Goal: Answer question/provide support: Share knowledge or assist other users

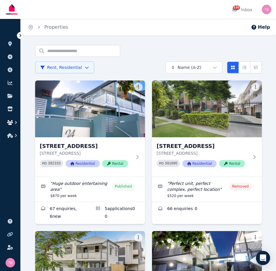
click at [10, 121] on icon "button" at bounding box center [10, 122] width 6 height 5
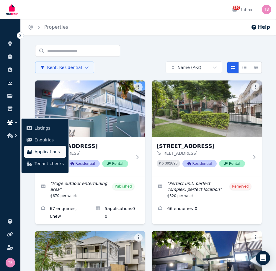
click at [53, 150] on span "Applications" at bounding box center [49, 151] width 29 height 7
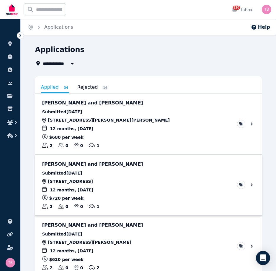
click at [252, 185] on link "View application: Sharon McKitterick and Rachel McKitterick" at bounding box center [148, 185] width 227 height 61
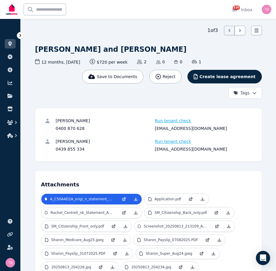
scroll to position [30, 0]
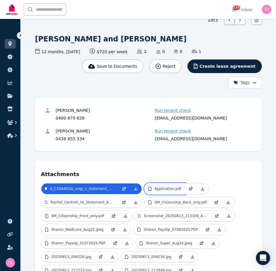
click at [169, 189] on p "Application.pdf" at bounding box center [168, 188] width 27 height 5
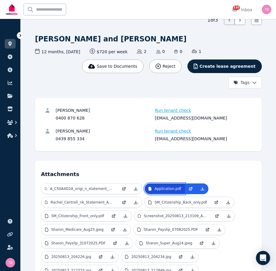
click at [168, 189] on p "Application.pdf" at bounding box center [168, 188] width 27 height 5
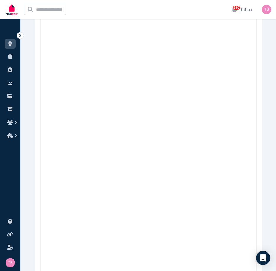
scroll to position [1241, 0]
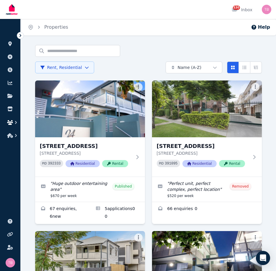
click at [9, 121] on icon "button" at bounding box center [10, 122] width 6 height 5
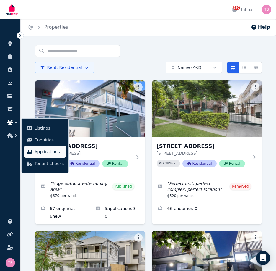
click at [44, 154] on span "Applications" at bounding box center [49, 151] width 29 height 7
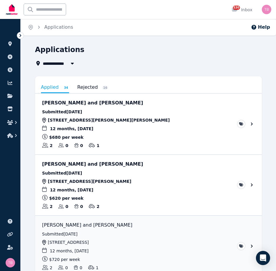
click at [53, 65] on span "All Properties" at bounding box center [62, 63] width 38 height 7
type input "**********"
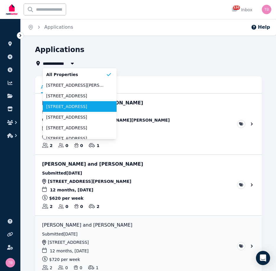
click at [67, 106] on span "[STREET_ADDRESS]" at bounding box center [76, 106] width 60 height 6
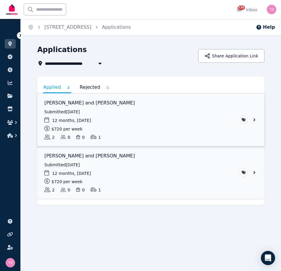
click at [255, 119] on link "View application: Sharon McKitterick and Rachel McKitterick" at bounding box center [150, 119] width 227 height 53
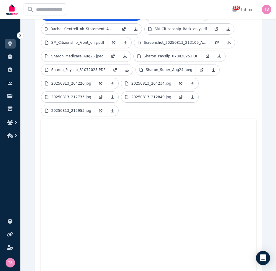
scroll to position [173, 0]
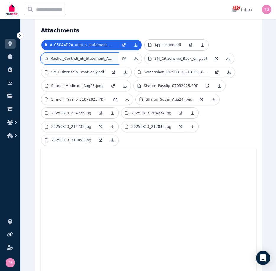
click at [84, 57] on p "Rachel_Centreli_nk_Statement_Aug25.pdf" at bounding box center [83, 58] width 64 height 5
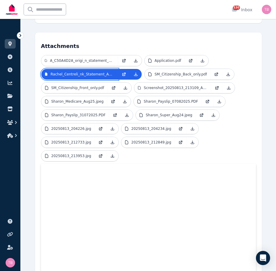
scroll to position [144, 0]
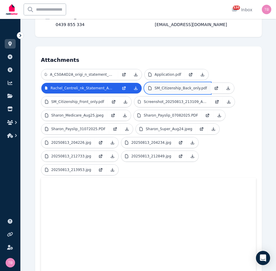
click at [176, 90] on p "SM_Citizenship_Back_only.pdf" at bounding box center [181, 88] width 53 height 5
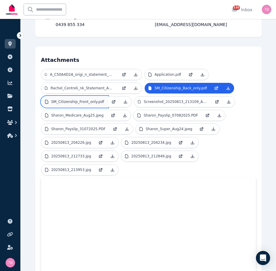
click at [63, 100] on p "SM_Citizenship_Front_only.pdf" at bounding box center [77, 101] width 53 height 5
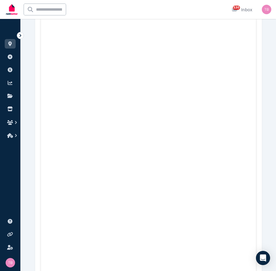
scroll to position [321, 0]
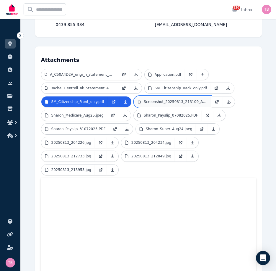
click at [165, 102] on p "Screenshot_20250813_213109_ANZ.jpg" at bounding box center [176, 101] width 64 height 5
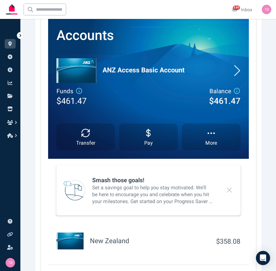
scroll to position [173, 0]
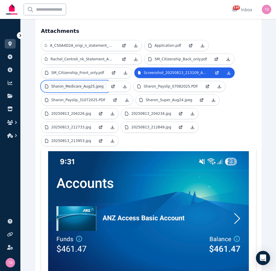
click at [76, 88] on p "Sharon_Medicare_Aug25.jpeg" at bounding box center [77, 86] width 52 height 5
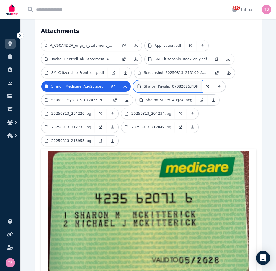
click at [156, 86] on p "Sharon_Payslip_07082025.PDF" at bounding box center [171, 86] width 54 height 5
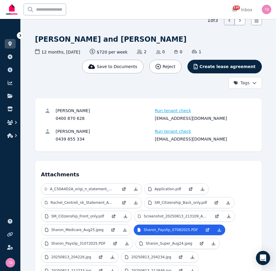
scroll to position [30, 0]
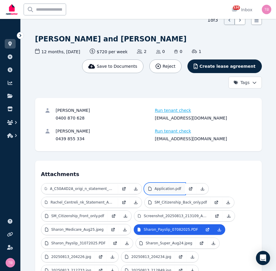
click at [167, 191] on p "Application.pdf" at bounding box center [168, 188] width 27 height 5
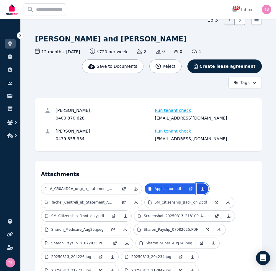
click at [201, 188] on icon at bounding box center [202, 188] width 5 height 5
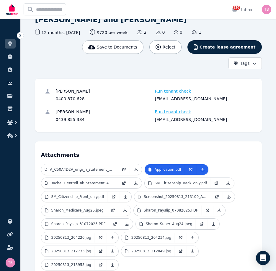
scroll to position [59, 0]
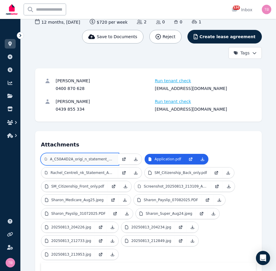
click at [92, 161] on p "A_C50A4D2A_origi_n_statement_2025_07_24.pdf" at bounding box center [82, 159] width 64 height 5
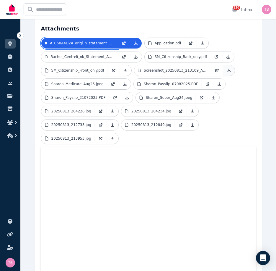
scroll to position [177, 0]
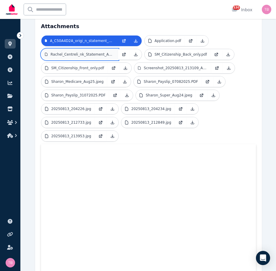
click at [76, 55] on p "Rachel_Centreli_nk_Statement_Aug25.pdf" at bounding box center [83, 54] width 64 height 5
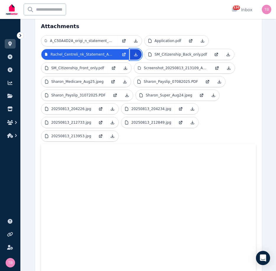
click at [136, 54] on icon at bounding box center [135, 54] width 3 height 3
click at [182, 54] on p "SM_Citizenship_Back_only.pdf" at bounding box center [181, 54] width 53 height 5
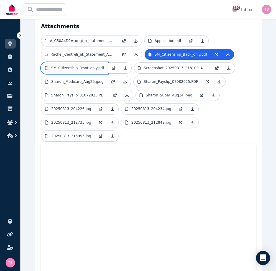
click at [84, 68] on p "SM_Citizenship_Front_only.pdf" at bounding box center [77, 68] width 53 height 5
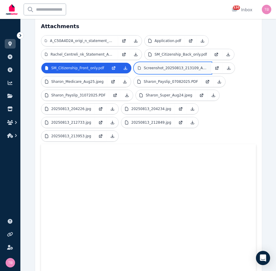
click at [148, 69] on p "Screenshot_20250813_213109_ANZ.jpg" at bounding box center [176, 68] width 64 height 5
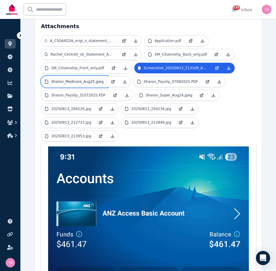
click at [84, 81] on p "Sharon_Medicare_Aug25.jpeg" at bounding box center [77, 81] width 52 height 5
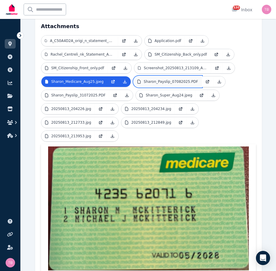
click at [152, 80] on p "Sharon_Payslip_07082025.PDF" at bounding box center [171, 81] width 54 height 5
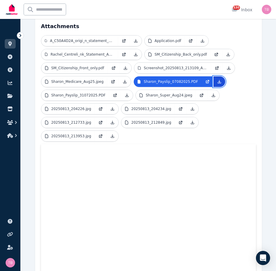
click at [218, 82] on icon at bounding box center [219, 81] width 3 height 3
drag, startPoint x: 68, startPoint y: 96, endPoint x: 68, endPoint y: 90, distance: 6.2
click at [68, 96] on p "Sharon_Payslip_31072025.PDF" at bounding box center [78, 95] width 54 height 5
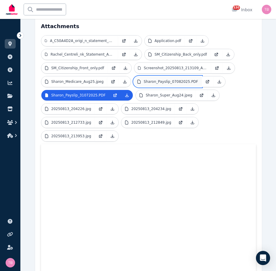
click at [144, 81] on p "Sharon_Payslip_07082025.PDF" at bounding box center [171, 81] width 54 height 5
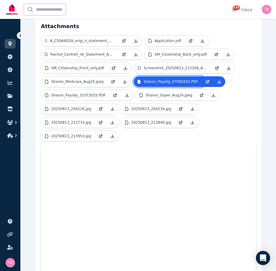
scroll to position [207, 0]
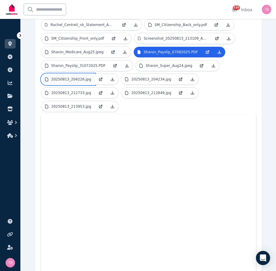
click at [73, 81] on p "20250813_204226.jpg" at bounding box center [71, 79] width 40 height 5
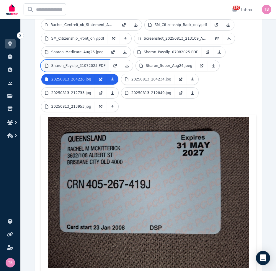
click at [73, 67] on p "Sharon_Payslip_31072025.PDF" at bounding box center [78, 65] width 54 height 5
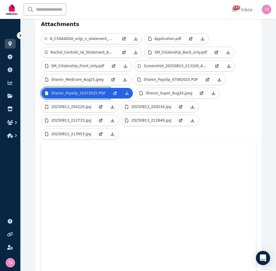
scroll to position [173, 0]
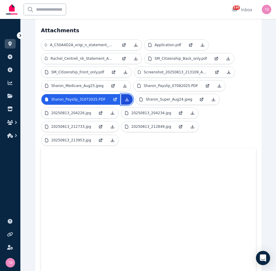
click at [125, 99] on icon at bounding box center [127, 99] width 5 height 5
click at [151, 100] on p "Sharon_Super_Aug24.jpeg" at bounding box center [169, 99] width 47 height 5
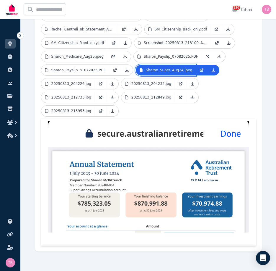
scroll to position [203, 0]
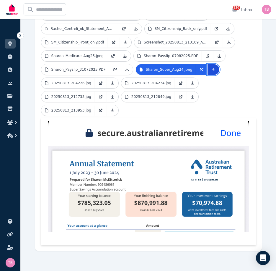
click at [212, 69] on icon at bounding box center [213, 69] width 3 height 3
click at [220, 113] on ul "A_C50A4D2A_origi_n_statement_2025_07_24.pdf Application.pdf Rachel_Centreli_nk_…" at bounding box center [148, 63] width 215 height 109
click at [51, 81] on p "20250813_204226.jpg" at bounding box center [71, 83] width 40 height 5
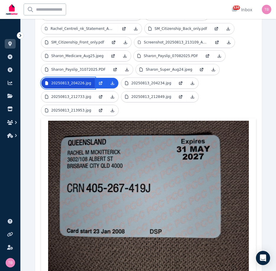
click at [51, 81] on p "20250813_204226.jpg" at bounding box center [71, 83] width 40 height 5
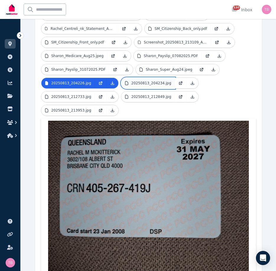
click at [132, 83] on p "20250813_204234.jpg" at bounding box center [151, 83] width 40 height 5
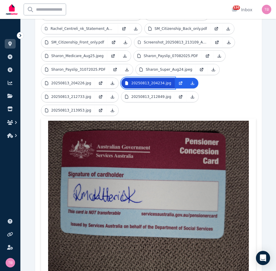
click at [132, 83] on p "20250813_204234.jpg" at bounding box center [151, 83] width 40 height 5
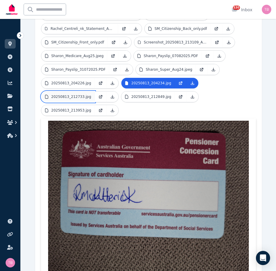
click at [71, 97] on p "20250813_212733.jpg" at bounding box center [71, 96] width 40 height 5
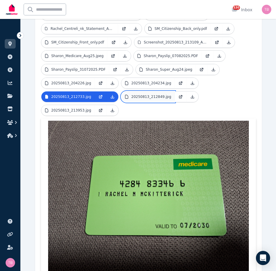
click at [131, 98] on p "20250813_212849.jpg" at bounding box center [151, 96] width 40 height 5
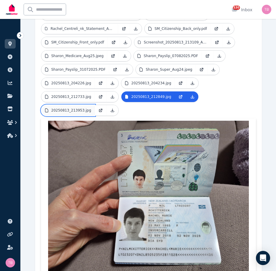
click at [68, 111] on p "20250813_213953.jpg" at bounding box center [71, 110] width 40 height 5
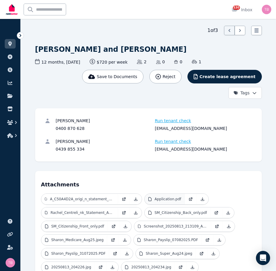
scroll to position [30, 0]
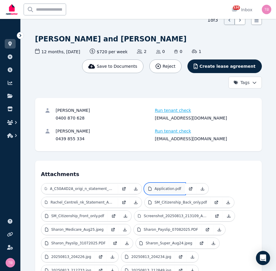
click at [163, 189] on p "Application.pdf" at bounding box center [168, 188] width 27 height 5
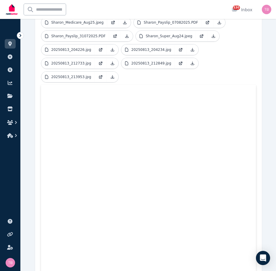
scroll to position [89, 0]
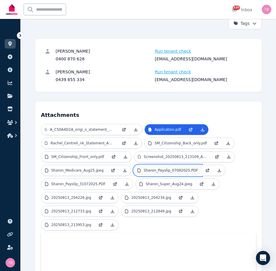
click at [155, 170] on p "Sharon_Payslip_07082025.PDF" at bounding box center [171, 170] width 54 height 5
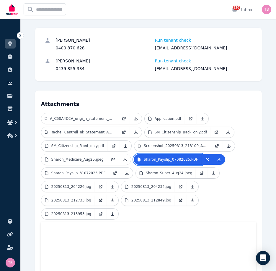
scroll to position [59, 0]
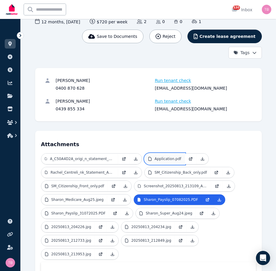
click at [157, 158] on p "Application.pdf" at bounding box center [168, 158] width 27 height 5
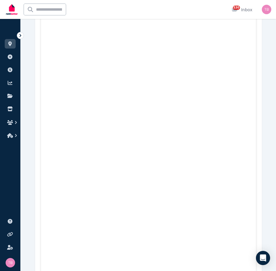
scroll to position [1330, 0]
click at [9, 122] on icon "button" at bounding box center [10, 122] width 6 height 5
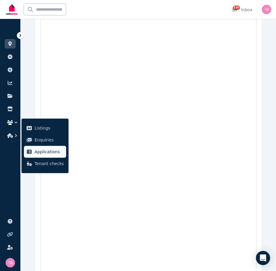
click at [48, 153] on span "Applications" at bounding box center [49, 151] width 29 height 7
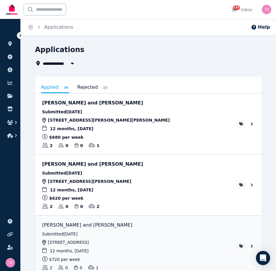
click at [59, 64] on span "All Properties" at bounding box center [62, 63] width 38 height 7
type input "**********"
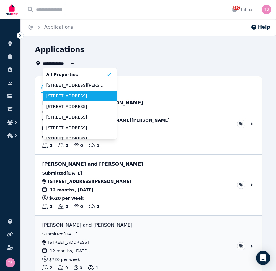
click at [61, 95] on span "[STREET_ADDRESS]" at bounding box center [76, 96] width 60 height 6
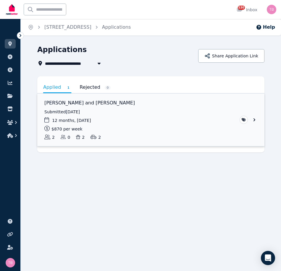
click at [253, 119] on link "View application: Obre Pemberton and Andrew Pemberton" at bounding box center [150, 119] width 227 height 53
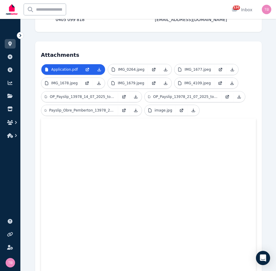
scroll to position [53, 0]
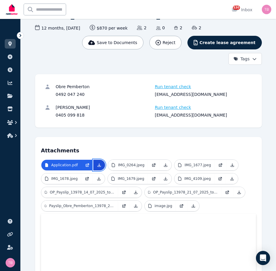
click at [99, 165] on icon at bounding box center [99, 164] width 5 height 5
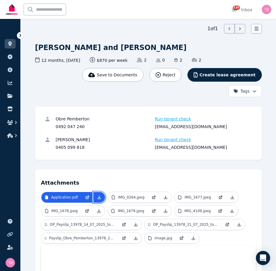
scroll to position [0, 0]
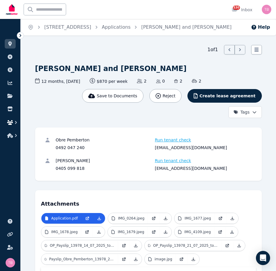
click at [9, 122] on icon "button" at bounding box center [10, 122] width 6 height 5
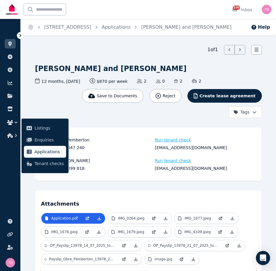
click at [37, 152] on span "Applications" at bounding box center [49, 151] width 29 height 7
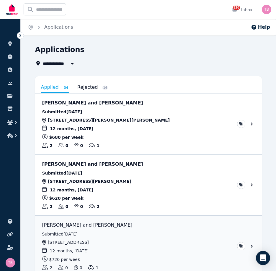
click at [56, 61] on span "All Properties" at bounding box center [62, 63] width 38 height 7
type input "**********"
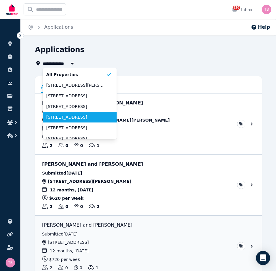
scroll to position [30, 0]
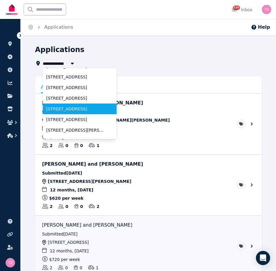
click at [65, 109] on span "[STREET_ADDRESS]" at bounding box center [76, 109] width 60 height 6
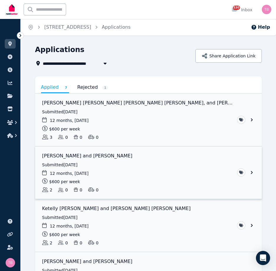
click at [251, 172] on link "View application: Yejun Lee and Harrison Price" at bounding box center [148, 172] width 227 height 53
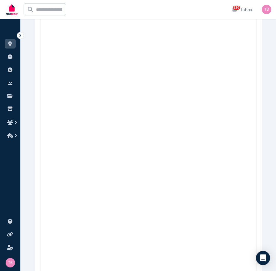
scroll to position [521, 0]
click at [11, 120] on icon "button" at bounding box center [10, 122] width 6 height 5
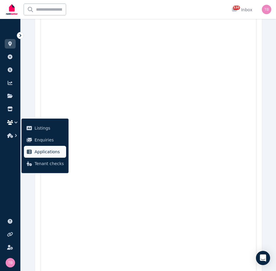
click at [38, 150] on span "Applications" at bounding box center [49, 151] width 29 height 7
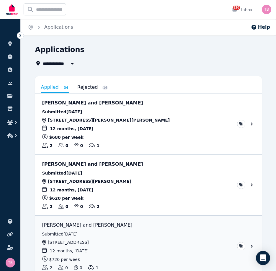
click at [53, 64] on span "All Properties" at bounding box center [62, 63] width 38 height 7
type input "**********"
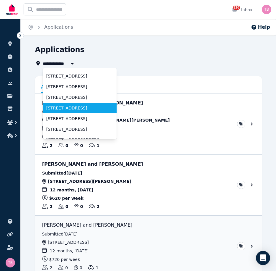
scroll to position [30, 0]
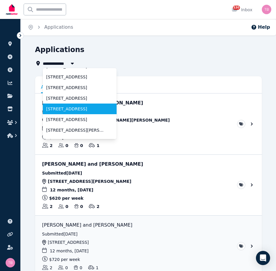
click at [62, 106] on span "[STREET_ADDRESS]" at bounding box center [76, 109] width 60 height 6
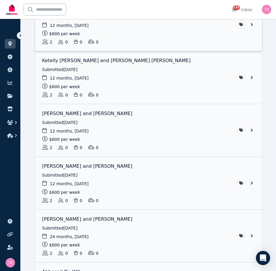
scroll to position [177, 0]
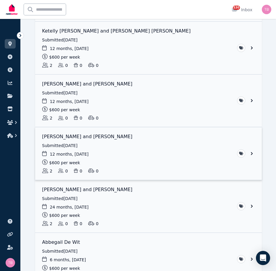
click at [250, 153] on link "View application: Oliver Looker and Daniella Ruiz" at bounding box center [148, 153] width 227 height 53
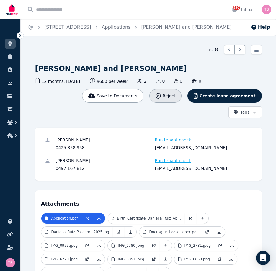
click at [175, 94] on span "Reject" at bounding box center [169, 96] width 13 height 6
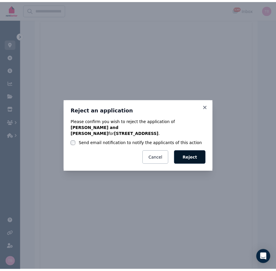
scroll to position [348, 0]
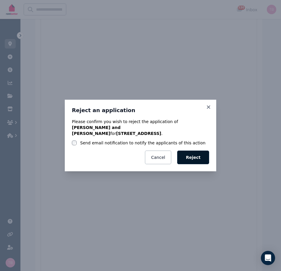
click at [189, 153] on button "Reject" at bounding box center [193, 157] width 32 height 14
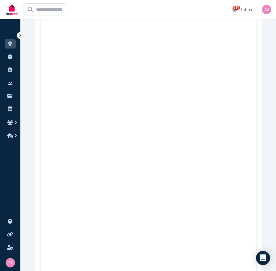
scroll to position [355, 0]
click at [12, 123] on icon "button" at bounding box center [10, 122] width 6 height 5
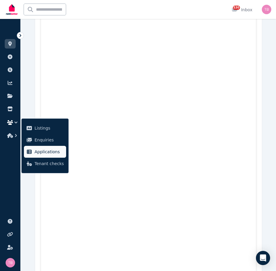
click at [44, 152] on span "Applications" at bounding box center [49, 151] width 29 height 7
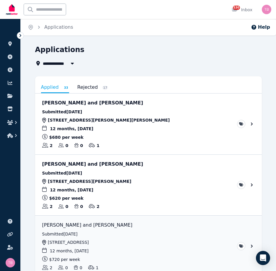
click at [54, 63] on span "All Properties" at bounding box center [62, 63] width 38 height 7
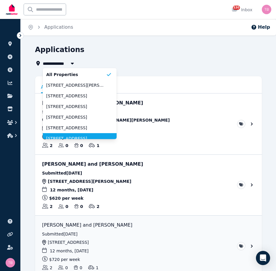
scroll to position [30, 0]
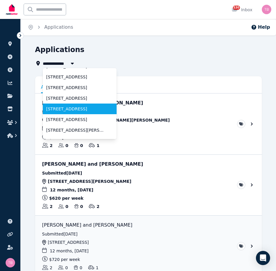
click at [56, 112] on li "[STREET_ADDRESS]" at bounding box center [80, 108] width 74 height 11
type input "**********"
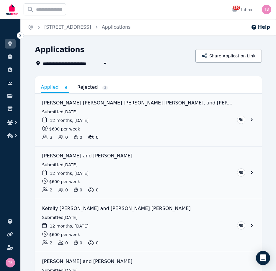
click at [105, 63] on icon "button" at bounding box center [104, 64] width 3 height 2
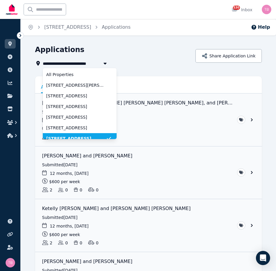
scroll to position [5, 0]
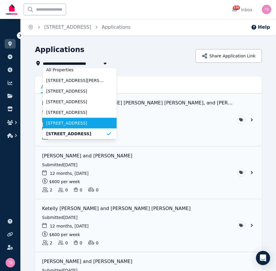
click at [72, 122] on span "[STREET_ADDRESS]" at bounding box center [76, 123] width 60 height 6
type input "**********"
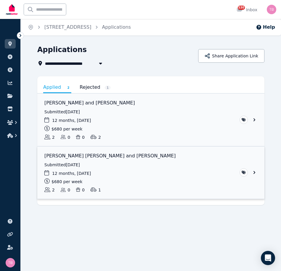
click at [253, 173] on link "View application: Khalid Musayyab Shaikh and Rafiya Khalid Shaikh" at bounding box center [150, 172] width 227 height 53
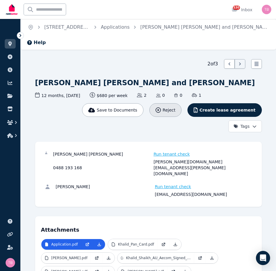
click at [175, 109] on span "Reject" at bounding box center [169, 110] width 13 height 6
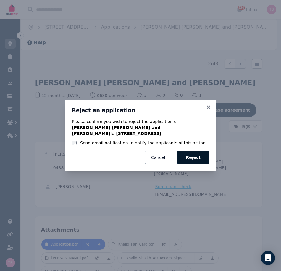
click at [191, 153] on button "Reject" at bounding box center [193, 157] width 32 height 14
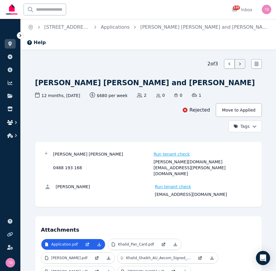
click at [9, 121] on icon "button" at bounding box center [10, 122] width 6 height 5
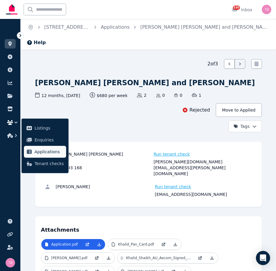
click at [36, 152] on span "Applications" at bounding box center [49, 151] width 29 height 7
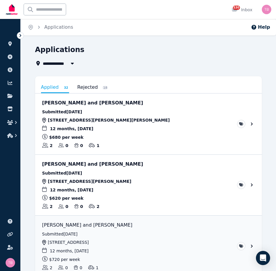
click at [57, 65] on span "All Properties" at bounding box center [62, 63] width 38 height 7
type input "**********"
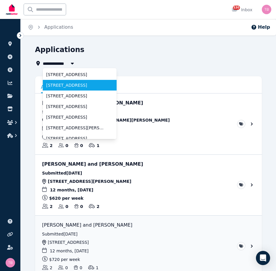
scroll to position [59, 0]
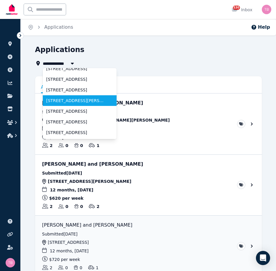
click at [69, 100] on span "[STREET_ADDRESS][PERSON_NAME][PERSON_NAME]" at bounding box center [76, 100] width 60 height 6
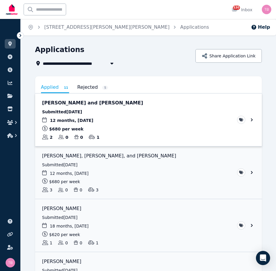
click at [251, 119] on link "View application: Jeremy Elliott and Sylvia Jesang" at bounding box center [148, 119] width 227 height 53
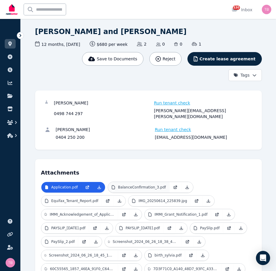
scroll to position [59, 0]
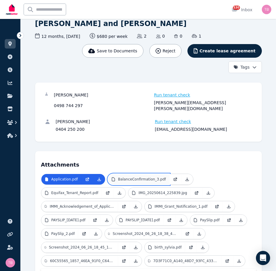
click at [138, 177] on p "BalanceConfirmation_3.pdf" at bounding box center [142, 179] width 48 height 5
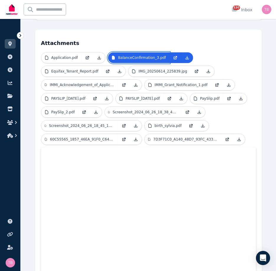
scroll to position [177, 0]
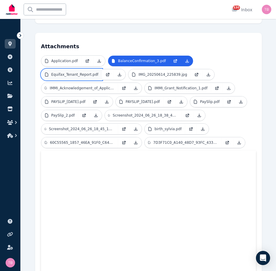
click at [78, 72] on p "Equifax_Tenant_Report.pdf" at bounding box center [74, 74] width 47 height 5
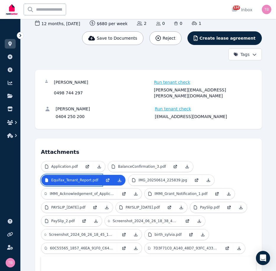
scroll to position [59, 0]
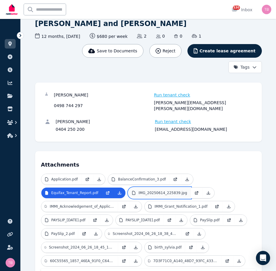
click at [156, 190] on p "IMG_20250614_225839.jpg" at bounding box center [163, 192] width 48 height 5
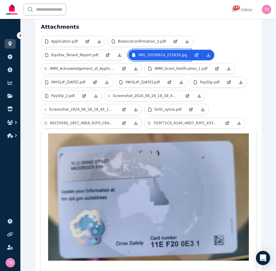
scroll to position [205, 0]
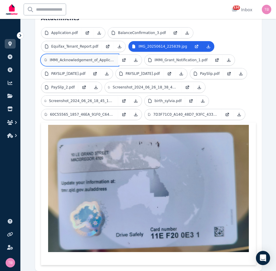
click at [59, 58] on p "IMMI_Acknowledgement_of_Application_Received.pdf" at bounding box center [82, 60] width 65 height 5
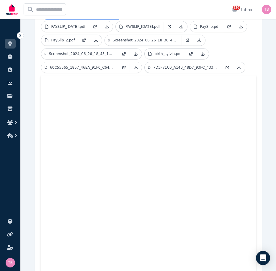
scroll to position [176, 0]
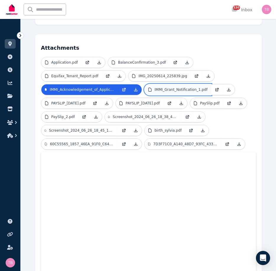
click at [174, 87] on p "IMMI_Grant_Notification_1.pdf" at bounding box center [181, 89] width 53 height 5
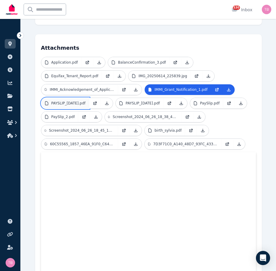
click at [69, 101] on p "PAYSLIP_[DATE].pdf" at bounding box center [68, 103] width 34 height 5
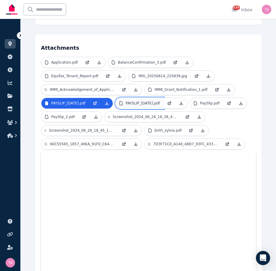
click at [134, 101] on p "PAYSLIP_[DATE].pdf" at bounding box center [143, 103] width 34 height 5
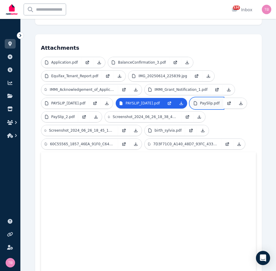
click at [202, 101] on p "PaySlip.pdf" at bounding box center [209, 103] width 19 height 5
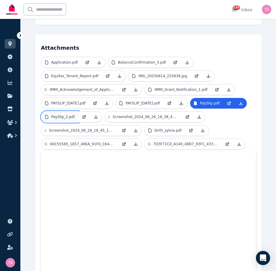
click at [65, 114] on p "PaySlip_2.pdf" at bounding box center [63, 116] width 24 height 5
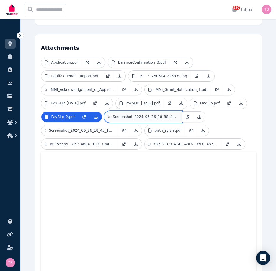
click at [118, 111] on link "Screenshot_2024_06_26_18_38_42_23_40deb401b9ffe8e1df2f1cc5.jpg" at bounding box center [143, 116] width 77 height 11
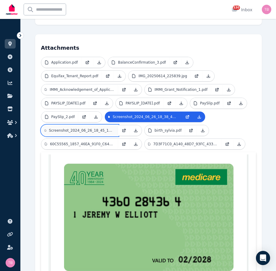
click at [77, 128] on p "Screenshot_2024_06_26_18_45_13_25_e5d3893ac03954c6bb675ef2.jpg" at bounding box center [82, 130] width 66 height 5
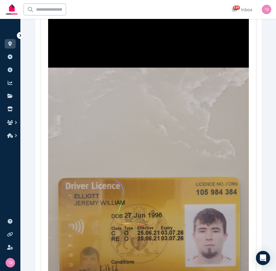
scroll to position [205, 0]
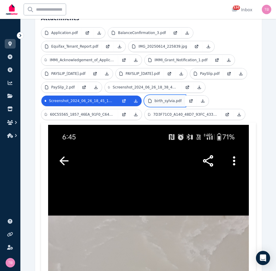
click at [162, 98] on p "birth_sylvia.pdf" at bounding box center [168, 100] width 27 height 5
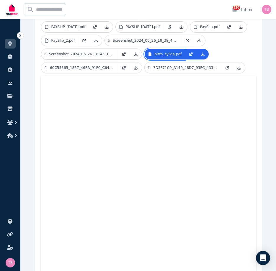
scroll to position [248, 0]
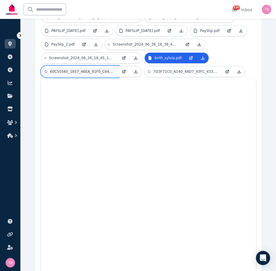
click at [65, 69] on p "60C55565_1857_46EA_91F0_C6446D702D3F.jpeg" at bounding box center [82, 71] width 64 height 5
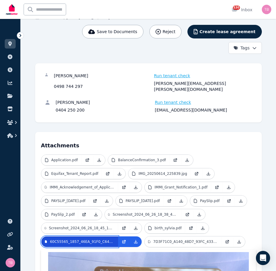
scroll to position [229, 0]
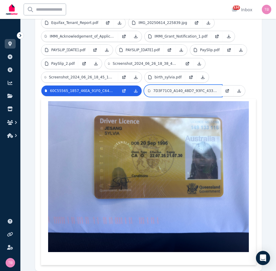
click at [183, 88] on p "7D3F71C0_A140_48D7_93FC_433D23444E77.jpeg" at bounding box center [185, 90] width 64 height 5
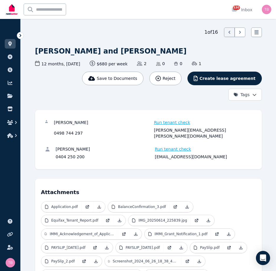
scroll to position [0, 0]
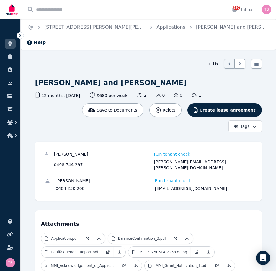
click at [22, 36] on icon at bounding box center [20, 35] width 6 height 6
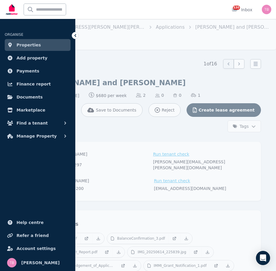
click at [150, 43] on div "Home [STREET_ADDRESS][PERSON_NAME][PERSON_NAME] Applications [PERSON_NAME] and …" at bounding box center [138, 135] width 276 height 271
click at [30, 149] on ul "ORGANISE Properties Add property Payments Finance report Documents Marketplace …" at bounding box center [37, 148] width 75 height 246
click at [76, 36] on icon at bounding box center [75, 35] width 6 height 6
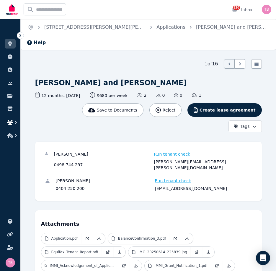
click at [9, 123] on icon "button" at bounding box center [10, 122] width 6 height 5
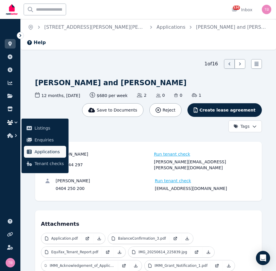
click at [38, 152] on span "Applications" at bounding box center [49, 151] width 29 height 7
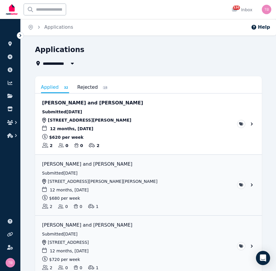
click at [57, 63] on span "All Properties" at bounding box center [62, 63] width 38 height 7
type input "**********"
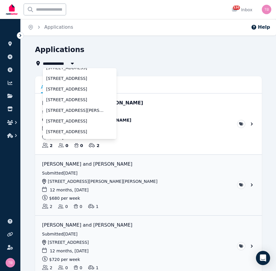
scroll to position [59, 0]
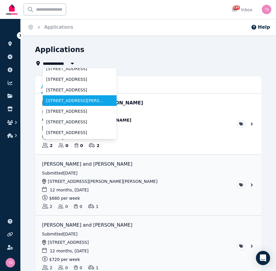
click at [79, 101] on span "[STREET_ADDRESS][PERSON_NAME][PERSON_NAME]" at bounding box center [76, 100] width 60 height 6
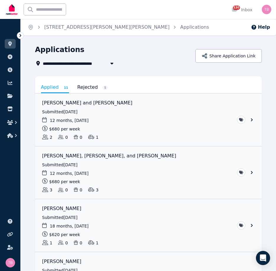
click at [85, 63] on span "[STREET_ADDRESS][PERSON_NAME][PERSON_NAME]" at bounding box center [103, 63] width 120 height 7
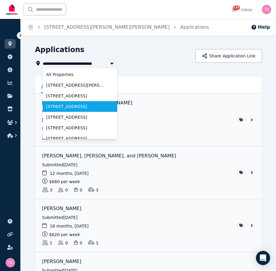
scroll to position [30, 0]
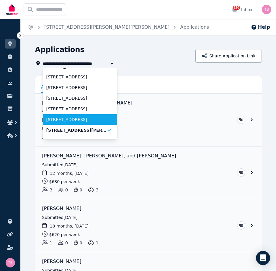
click at [78, 121] on span "[STREET_ADDRESS]" at bounding box center [76, 119] width 60 height 6
type input "**********"
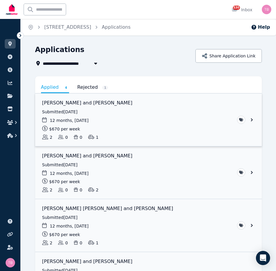
click at [251, 119] on link "View application: Susane Sanches and Sebastian Steer" at bounding box center [148, 119] width 227 height 53
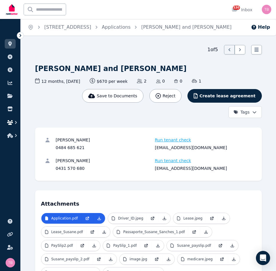
click at [13, 121] on icon "button" at bounding box center [16, 122] width 6 height 6
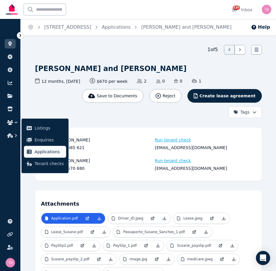
click at [37, 152] on span "Applications" at bounding box center [49, 151] width 29 height 7
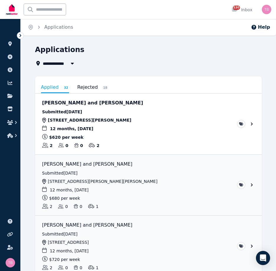
click at [56, 64] on span "All Properties" at bounding box center [62, 63] width 38 height 7
type input "**********"
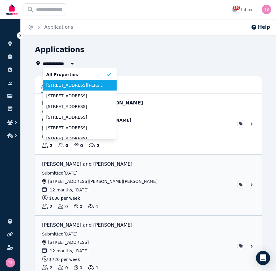
click at [74, 86] on span "[STREET_ADDRESS][PERSON_NAME]" at bounding box center [76, 85] width 60 height 6
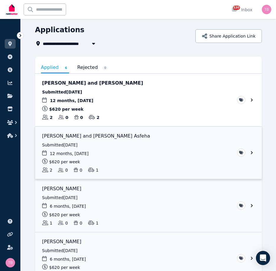
scroll to position [30, 0]
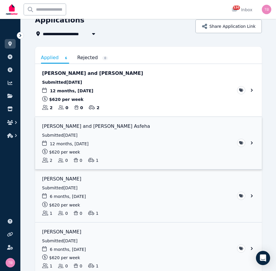
click at [252, 142] on link "View application: Almaz Mengstab and Adiam Habtu Asfeha" at bounding box center [148, 143] width 227 height 53
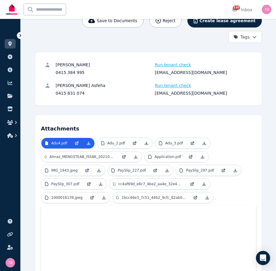
scroll to position [89, 0]
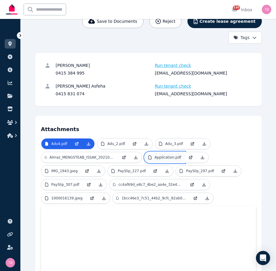
click at [171, 155] on p "Application.pdf" at bounding box center [168, 157] width 27 height 5
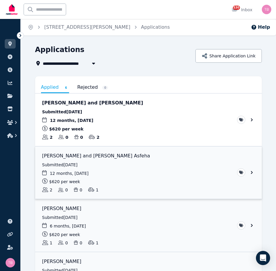
click at [252, 173] on link "View application: Almaz Mengstab and Adiam Habtu Asfeha" at bounding box center [148, 172] width 227 height 53
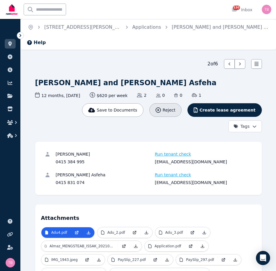
click at [175, 107] on span "Reject" at bounding box center [169, 110] width 13 height 6
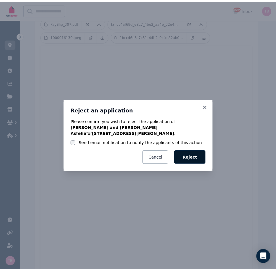
scroll to position [280, 0]
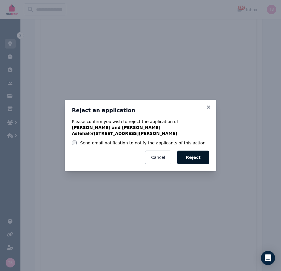
click at [197, 154] on button "Reject" at bounding box center [193, 157] width 32 height 14
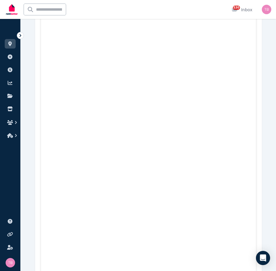
scroll to position [287, 0]
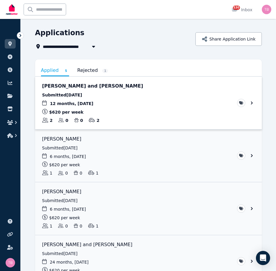
scroll to position [30, 0]
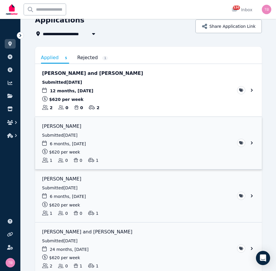
click at [252, 142] on link "View application: Tamara Davis" at bounding box center [148, 143] width 227 height 53
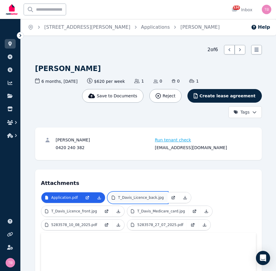
click at [127, 196] on p "T_Davis_Licence_back.jpg" at bounding box center [141, 197] width 46 height 5
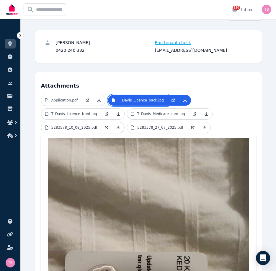
scroll to position [89, 0]
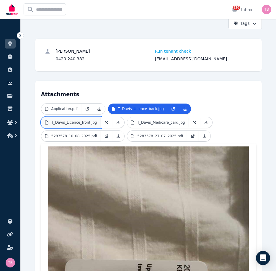
click at [66, 122] on p "T_Davis_Licence_front.jpg" at bounding box center [74, 122] width 46 height 5
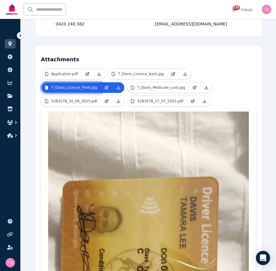
scroll to position [118, 0]
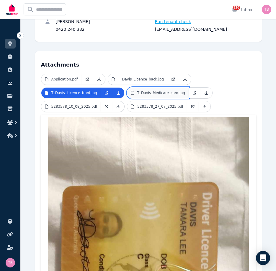
click at [142, 93] on p "T_Davis_Medicare_card.jpg" at bounding box center [161, 92] width 48 height 5
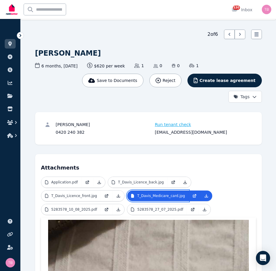
scroll to position [0, 0]
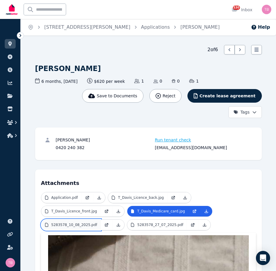
click at [73, 224] on p "5283578_10_08_2025.pdf" at bounding box center [74, 224] width 46 height 5
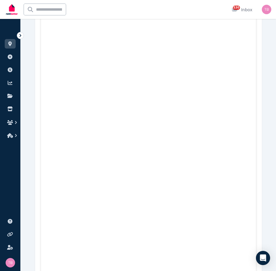
scroll to position [114, 0]
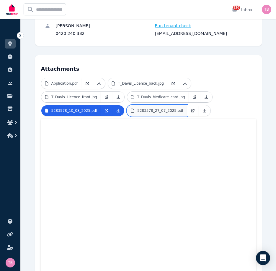
click at [137, 111] on p "5283578_27_07_2025.pdf" at bounding box center [160, 110] width 46 height 5
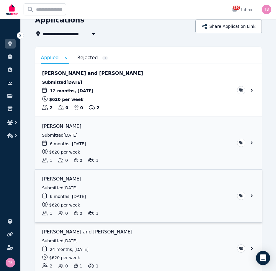
scroll to position [59, 0]
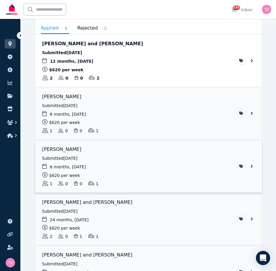
click at [252, 166] on link "View application: Adam Woollett" at bounding box center [148, 166] width 227 height 53
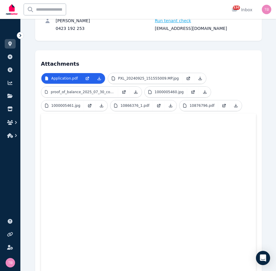
scroll to position [25, 0]
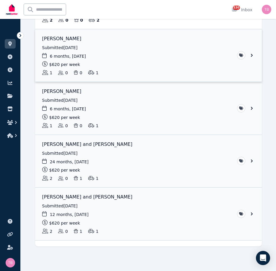
scroll to position [117, 0]
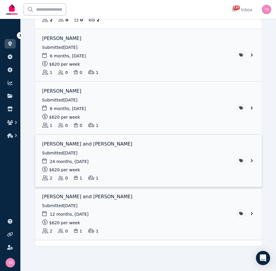
click at [252, 160] on link "View application: Mia McQueen and Lachlan Stevens" at bounding box center [148, 160] width 227 height 53
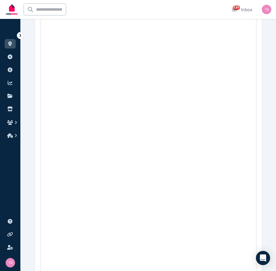
scroll to position [930, 0]
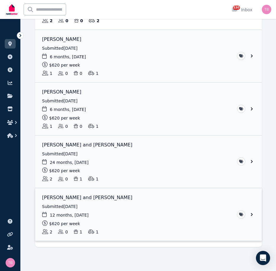
scroll to position [117, 0]
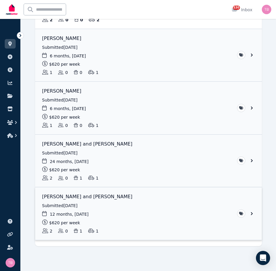
click at [252, 213] on link "View application: Lillie Taylor and Blake MacDonald" at bounding box center [148, 213] width 227 height 53
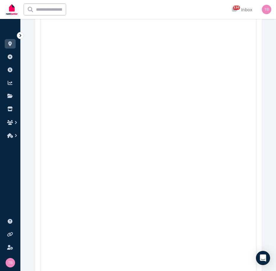
scroll to position [1773, 0]
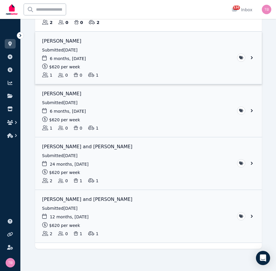
scroll to position [117, 0]
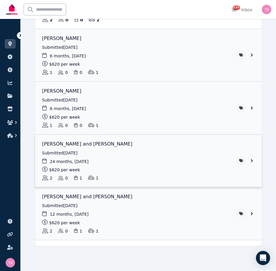
click at [252, 160] on link "View application: Mia McQueen and Lachlan Stevens" at bounding box center [148, 160] width 227 height 53
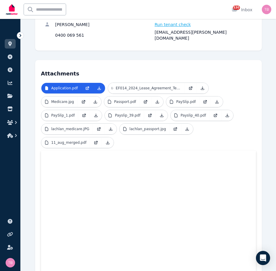
scroll to position [126, 0]
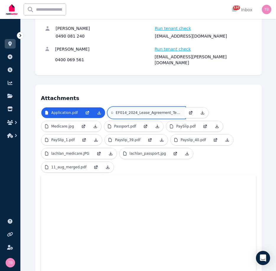
click at [124, 110] on p "EF014_2024_Lease_Agreement_Template_Lachlan_Stevens_Mia_Mc.pdf" at bounding box center [149, 112] width 66 height 5
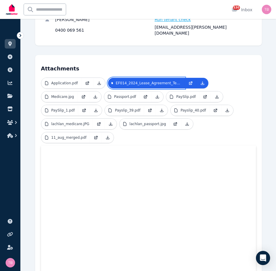
scroll to position [185, 0]
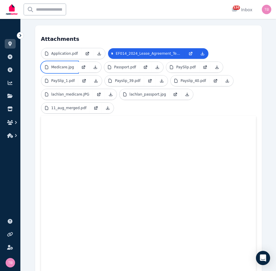
drag, startPoint x: 50, startPoint y: 42, endPoint x: 55, endPoint y: 45, distance: 5.8
click at [49, 62] on link "Medicare.jpg" at bounding box center [59, 67] width 36 height 11
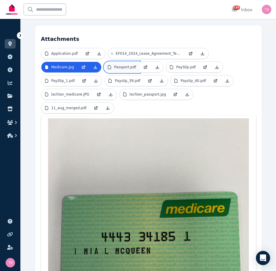
click at [119, 65] on p "Passport.pdf" at bounding box center [125, 67] width 22 height 5
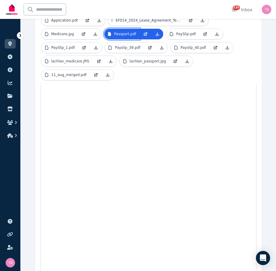
scroll to position [191, 0]
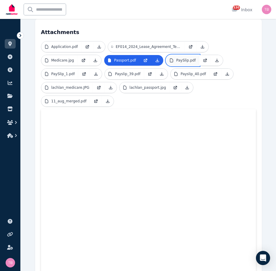
click at [179, 58] on p "PaySlip.pdf" at bounding box center [185, 60] width 19 height 5
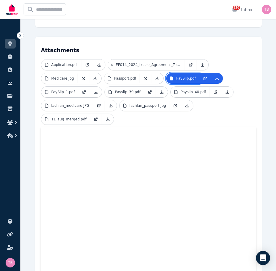
scroll to position [162, 0]
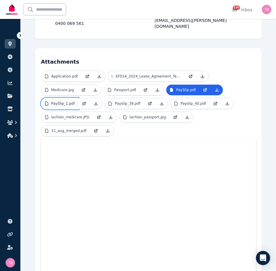
click at [64, 101] on p "PaySlip_1.pdf" at bounding box center [63, 103] width 24 height 5
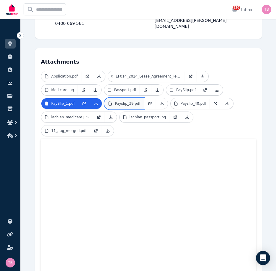
click at [126, 101] on p "Payslip_39.pdf" at bounding box center [127, 103] width 25 height 5
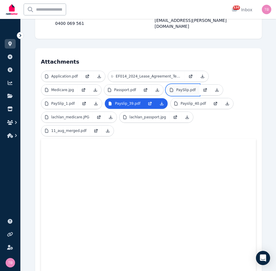
click at [176, 87] on p "PaySlip.pdf" at bounding box center [185, 89] width 19 height 5
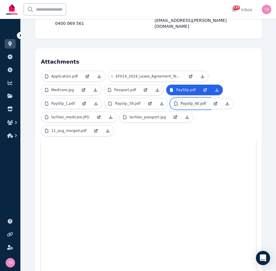
click at [175, 98] on link "Payslip_40.pdf" at bounding box center [190, 103] width 39 height 11
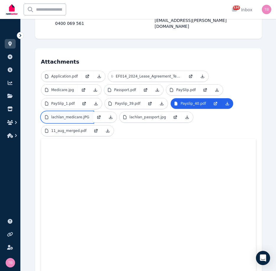
click at [74, 115] on p "lachlan_medicare.JPG" at bounding box center [70, 117] width 38 height 5
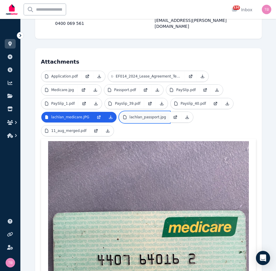
click at [136, 115] on p "lachlan_passport.jpg" at bounding box center [148, 117] width 37 height 5
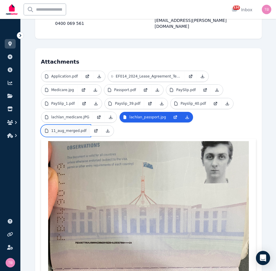
click at [63, 128] on p "11_aug_merged.pdf" at bounding box center [68, 130] width 35 height 5
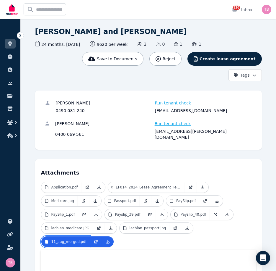
scroll to position [0, 0]
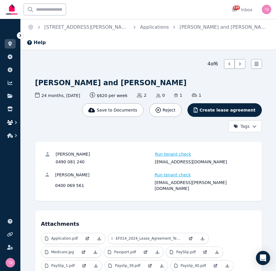
click at [12, 121] on icon "button" at bounding box center [10, 122] width 6 height 5
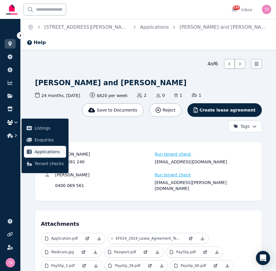
click at [48, 152] on span "Applications" at bounding box center [49, 151] width 29 height 7
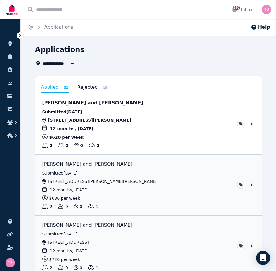
click at [66, 63] on span "All Properties" at bounding box center [62, 63] width 38 height 7
type input "**********"
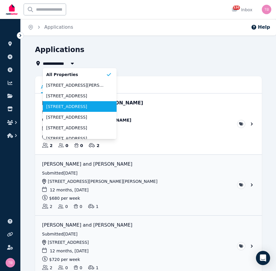
click at [65, 109] on li "[STREET_ADDRESS]" at bounding box center [80, 106] width 74 height 11
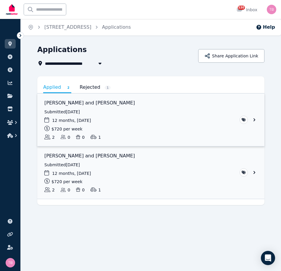
click at [253, 119] on link "View application: Sharon McKitterick and Rachel McKitterick" at bounding box center [150, 119] width 227 height 53
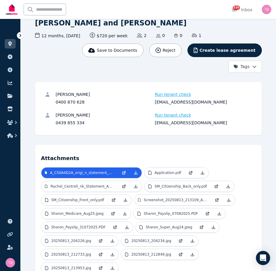
scroll to position [59, 0]
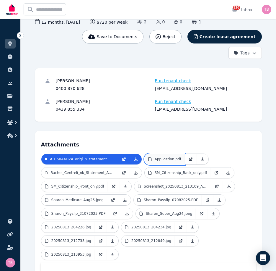
click at [167, 160] on p "Application.pdf" at bounding box center [168, 159] width 27 height 5
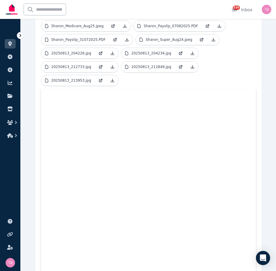
scroll to position [236, 0]
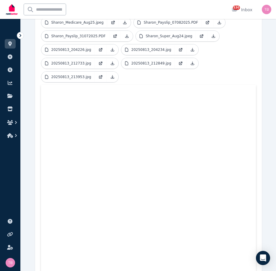
click at [152, 84] on ul "A_C50A4D2A_origi_n_statement_2025_07_24.pdf Application.pdf Rachel_Centreli_nk_…" at bounding box center [148, 30] width 215 height 109
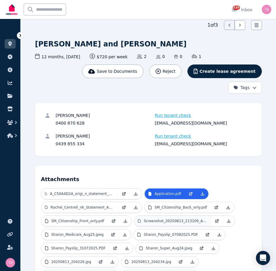
scroll to position [0, 0]
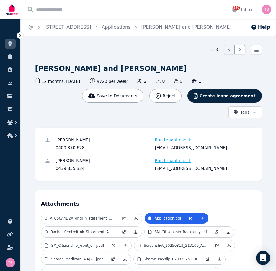
click at [21, 36] on icon at bounding box center [20, 35] width 6 height 6
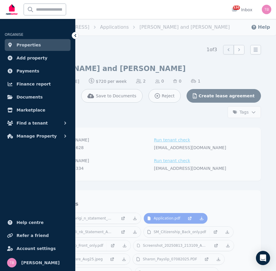
click at [108, 112] on div "Save to Documents Reject Create lease agreement Tags" at bounding box center [147, 103] width 227 height 29
click at [73, 35] on icon at bounding box center [75, 35] width 6 height 6
